Goal: Task Accomplishment & Management: Manage account settings

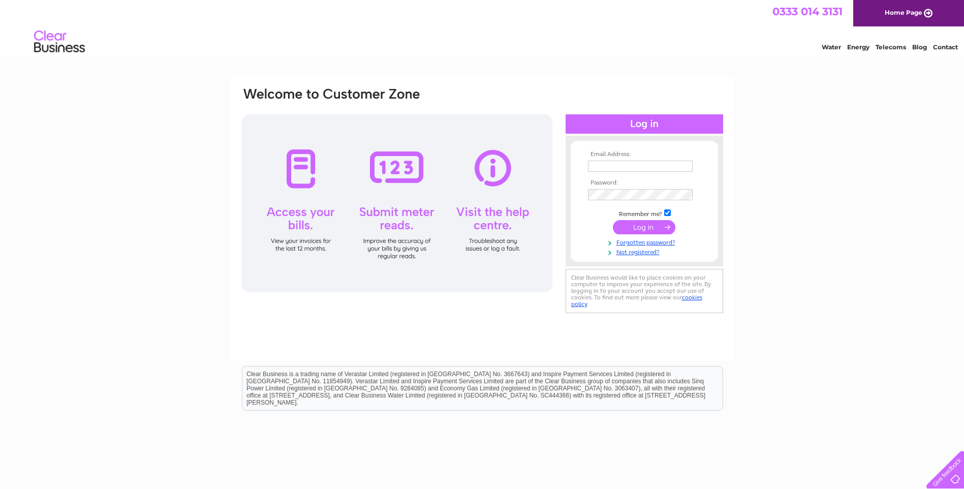
type input "meinfarming@gmail.com"
click at [639, 228] on input "submit" at bounding box center [644, 227] width 62 height 14
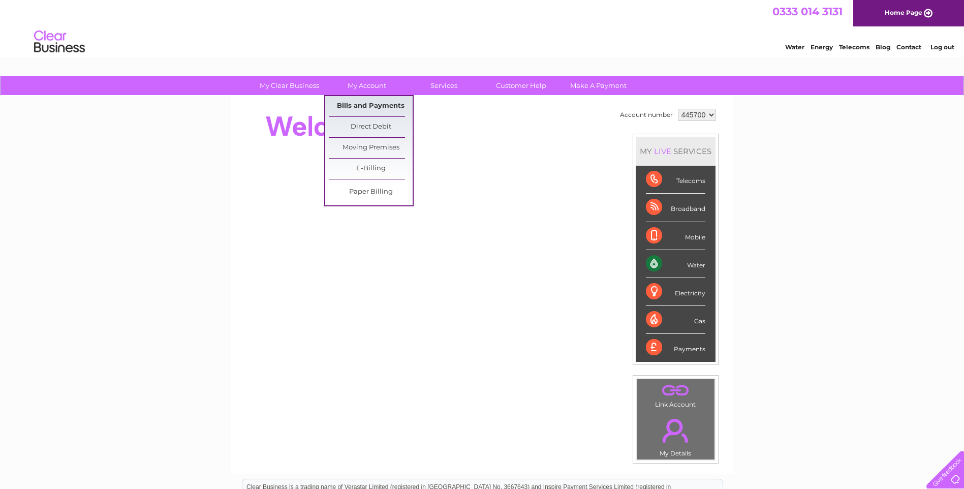
click at [373, 105] on link "Bills and Payments" at bounding box center [371, 106] width 84 height 20
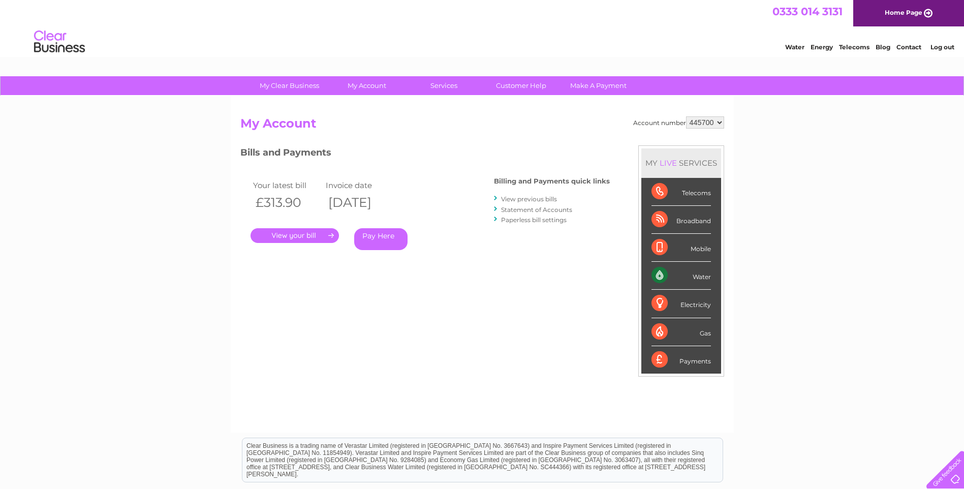
click at [291, 230] on link "." at bounding box center [294, 235] width 88 height 15
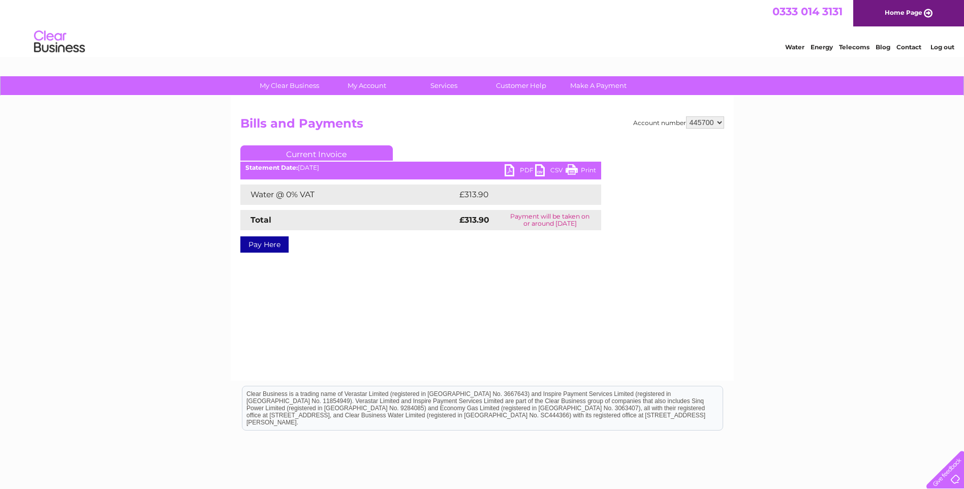
click at [510, 173] on link "PDF" at bounding box center [519, 171] width 30 height 15
